Goal: Task Accomplishment & Management: Manage account settings

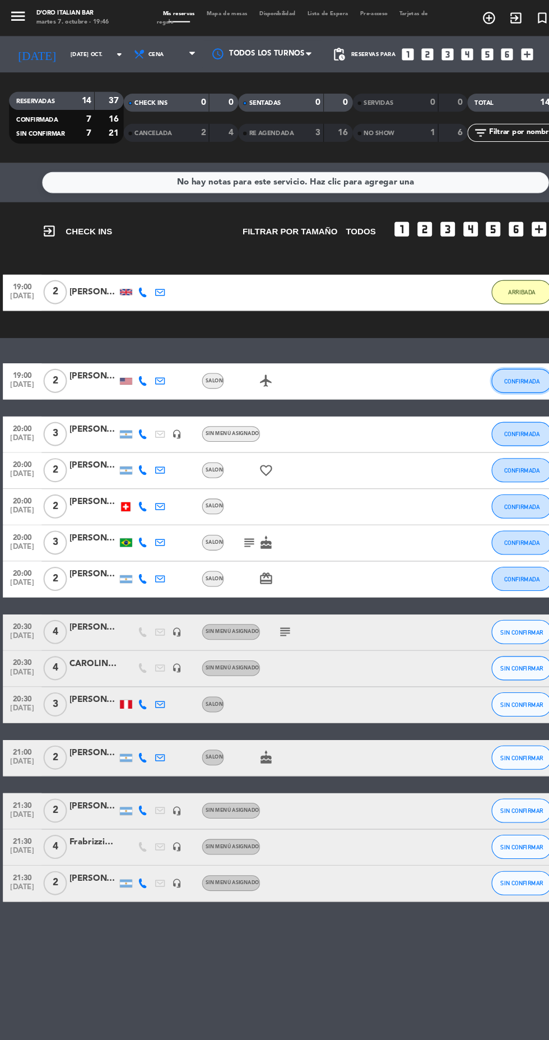
click at [489, 354] on span "CONFIRMADA" at bounding box center [485, 354] width 33 height 6
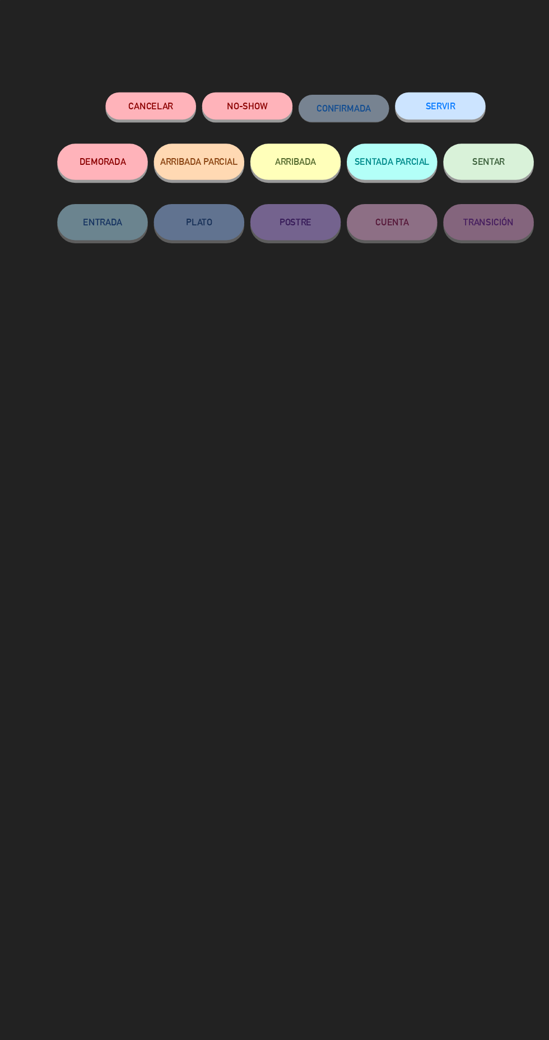
click at [293, 159] on button "ARRIBADA" at bounding box center [275, 150] width 84 height 34
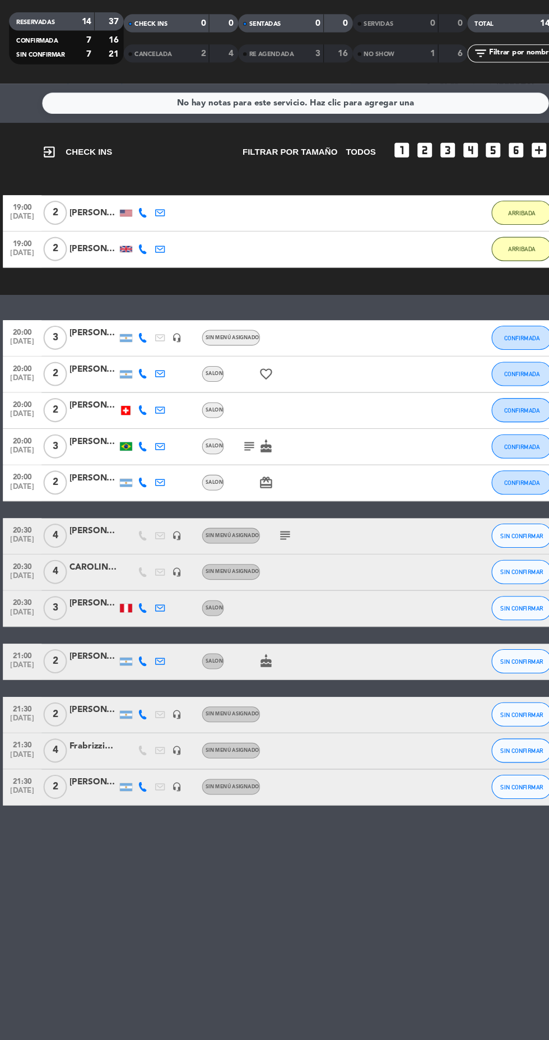
scroll to position [25, 0]
click at [493, 477] on button "CONFIRMADA" at bounding box center [485, 488] width 56 height 22
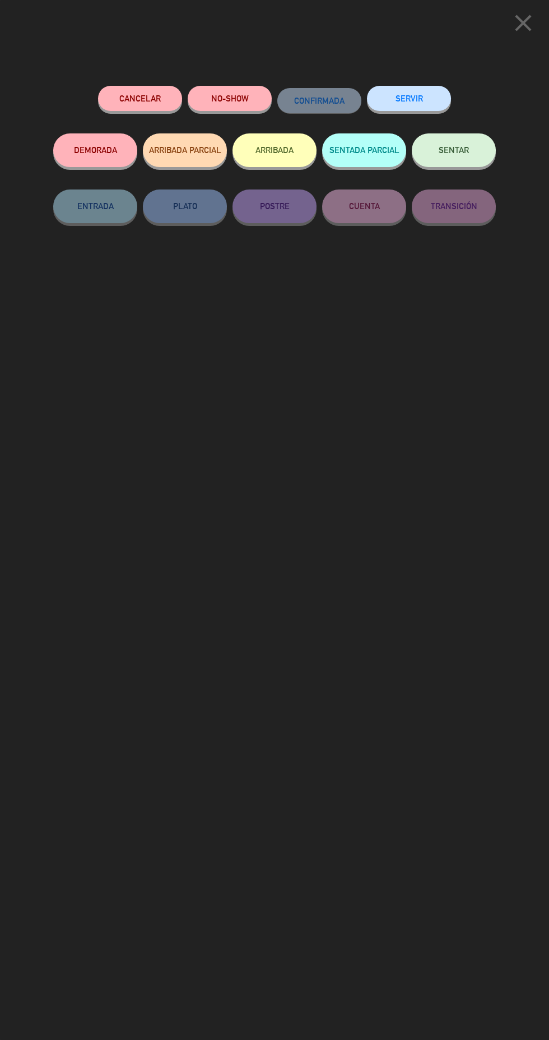
scroll to position [24, 0]
click at [510, 31] on icon "close" at bounding box center [524, 23] width 28 height 28
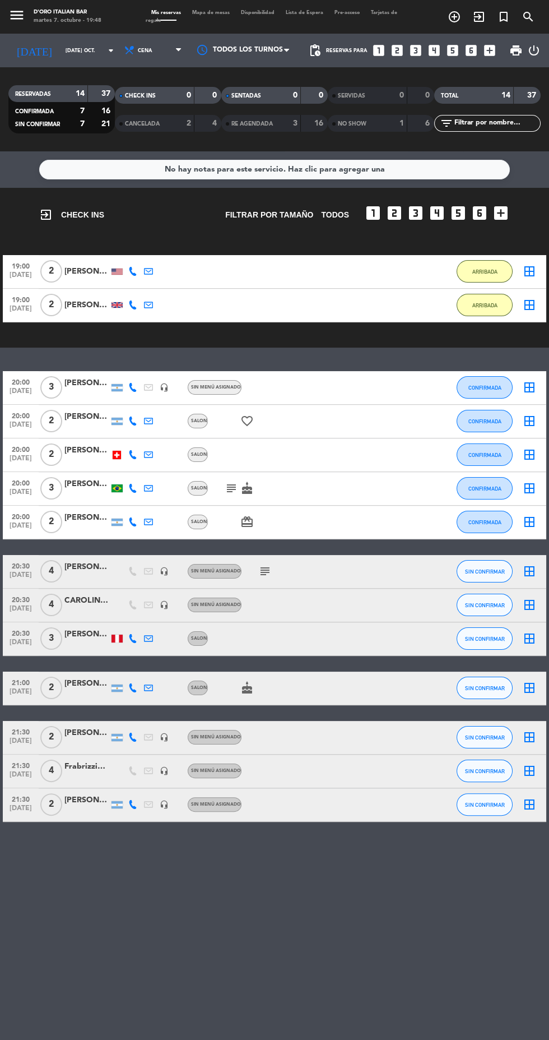
click at [230, 482] on icon "subject" at bounding box center [231, 488] width 13 height 13
click at [493, 477] on button "CONFIRMADA" at bounding box center [485, 488] width 56 height 22
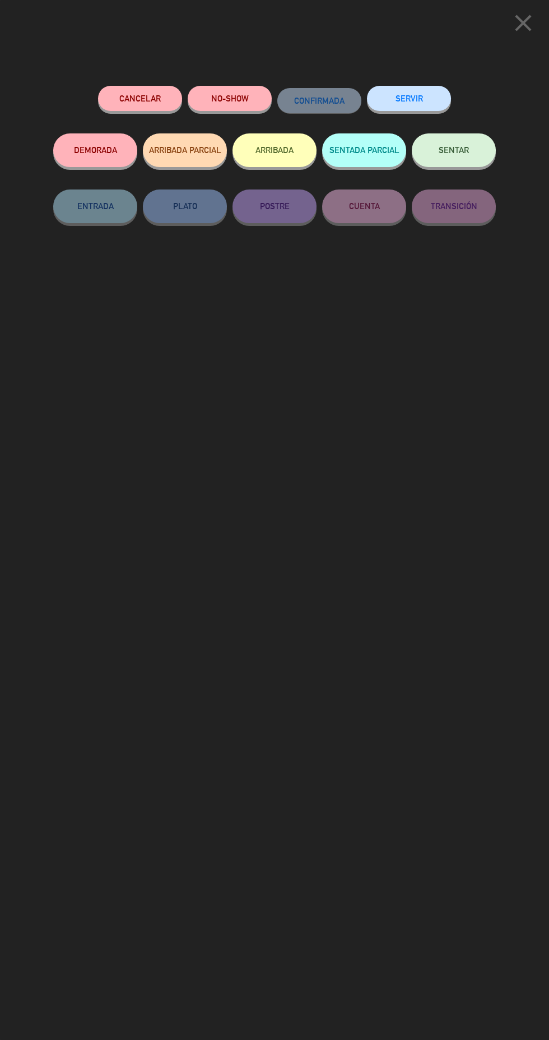
click at [280, 160] on button "ARRIBADA" at bounding box center [275, 150] width 84 height 34
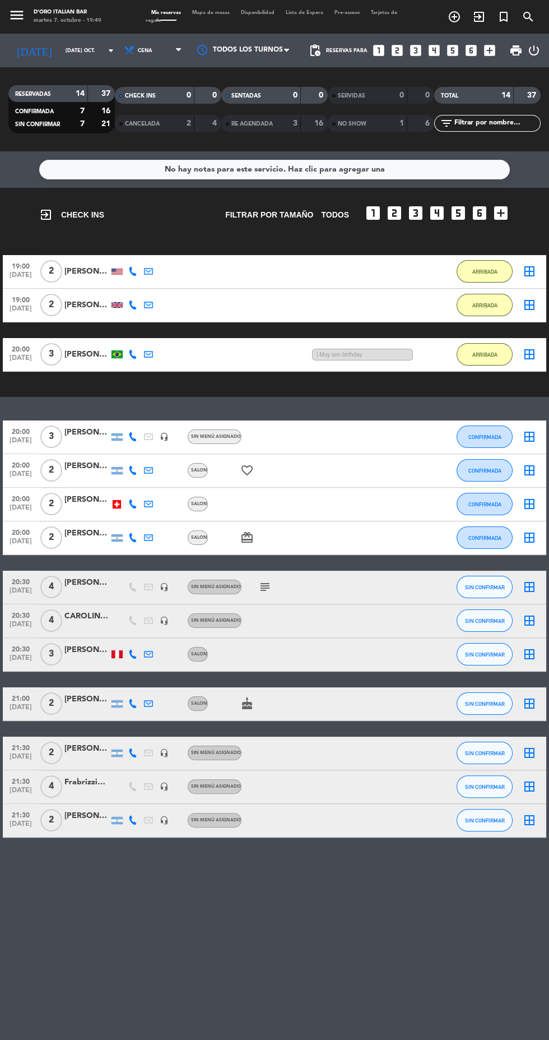
scroll to position [26, 0]
